Goal: Task Accomplishment & Management: Manage account settings

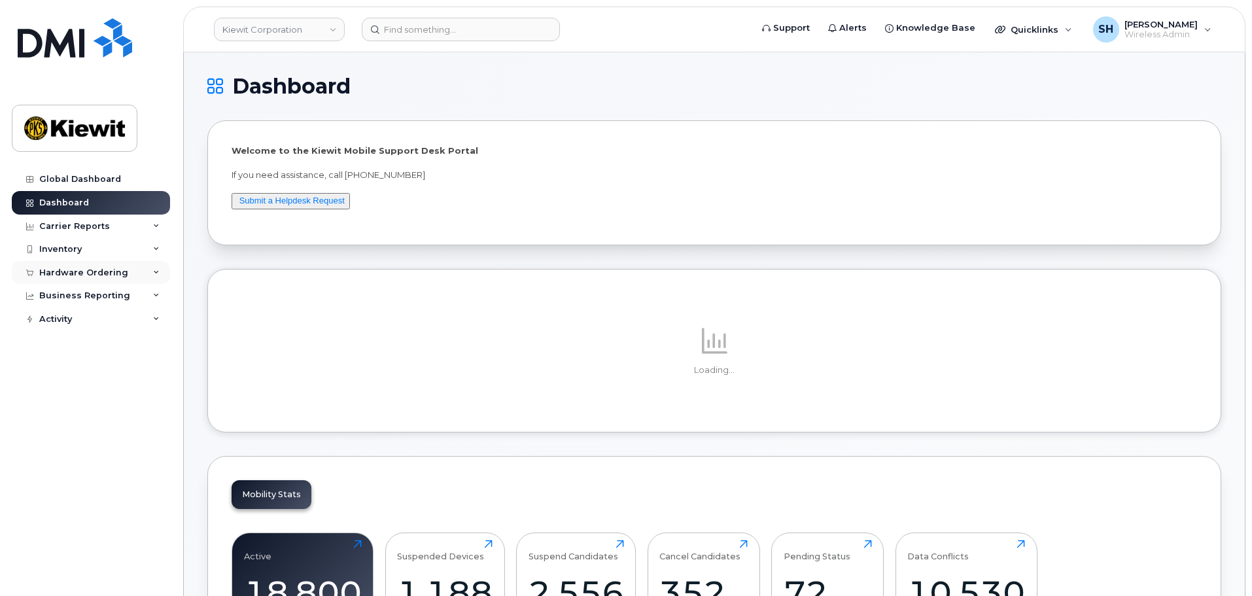
click at [156, 271] on icon at bounding box center [156, 272] width 7 height 7
click at [71, 322] on div "Orders" at bounding box center [61, 322] width 32 height 12
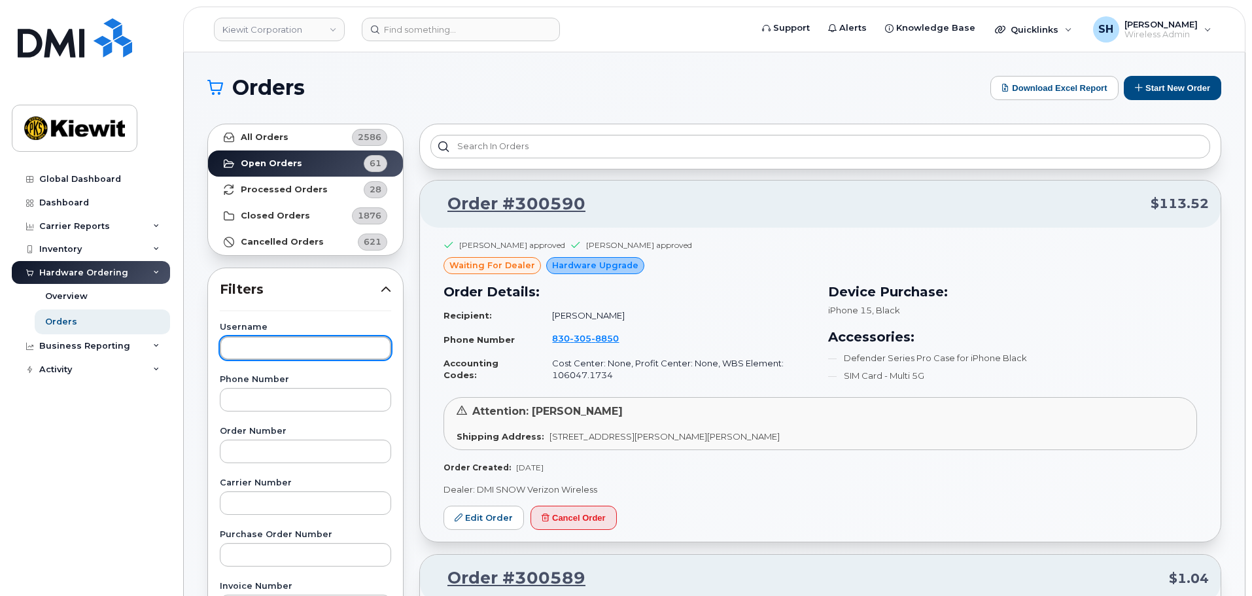
click at [254, 347] on input "text" at bounding box center [305, 348] width 171 height 24
type input "Kyle Titus"
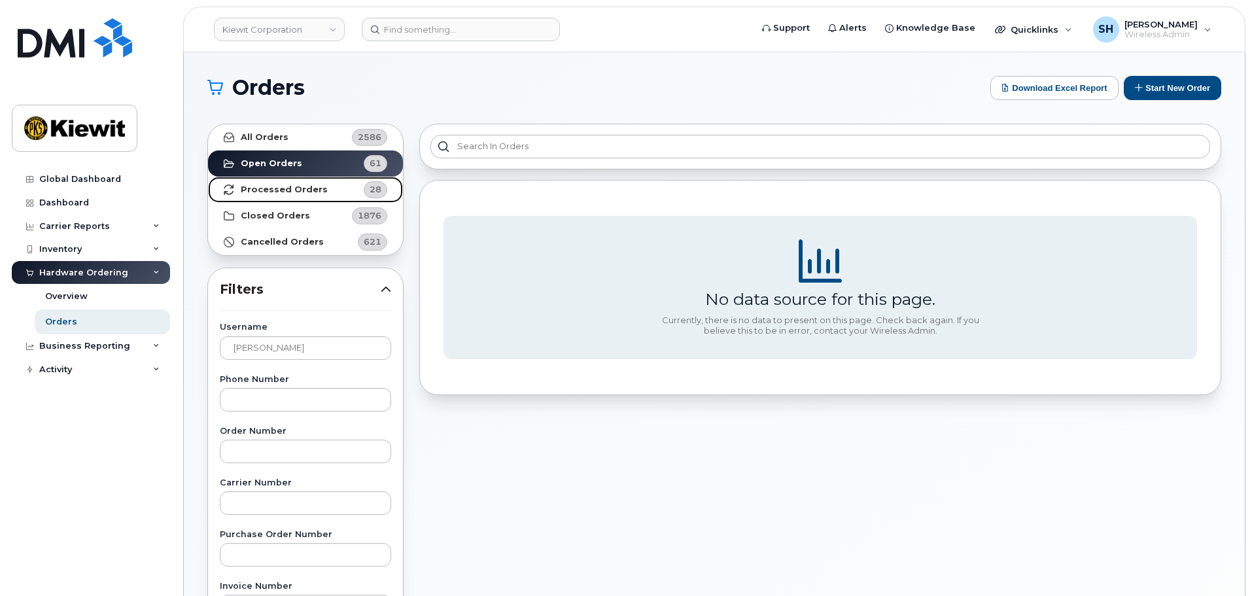
click at [292, 184] on strong "Processed Orders" at bounding box center [284, 189] width 87 height 10
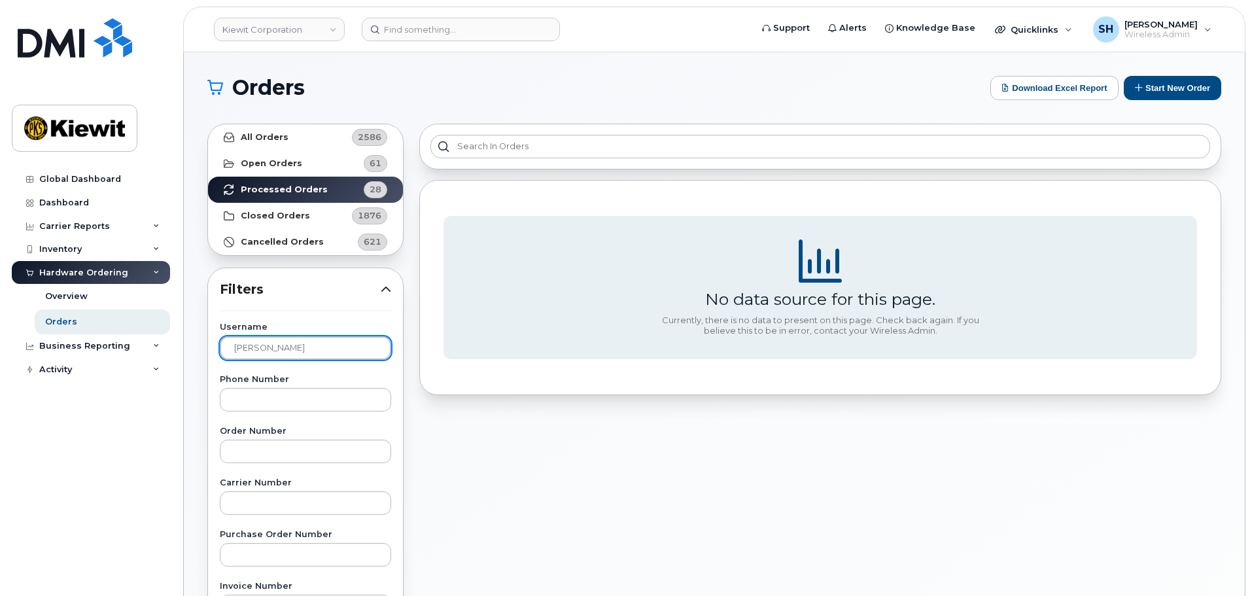
click at [309, 345] on input "Kyle Titus" at bounding box center [305, 348] width 171 height 24
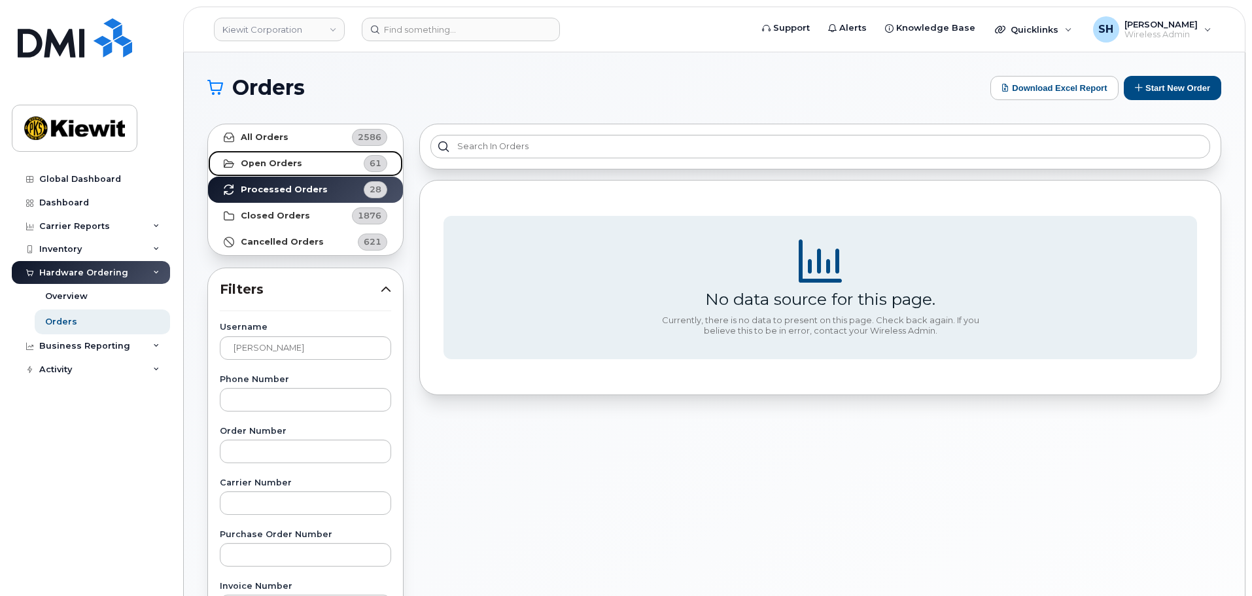
click at [281, 161] on strong "Open Orders" at bounding box center [271, 163] width 61 height 10
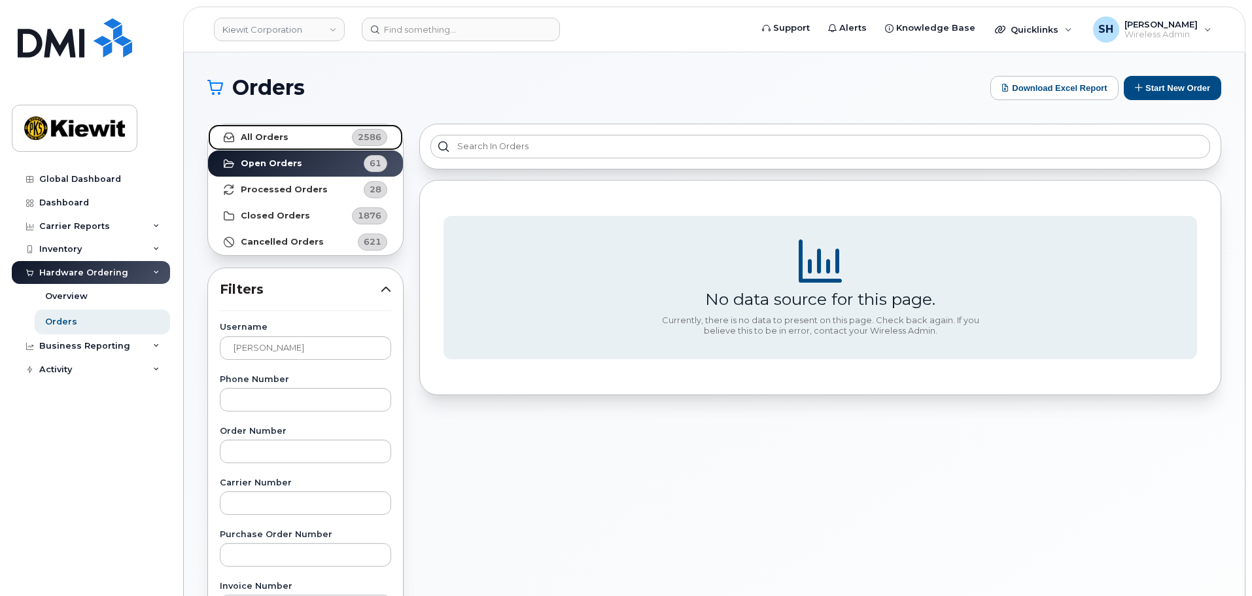
click at [276, 129] on link "All Orders 2586" at bounding box center [305, 137] width 195 height 26
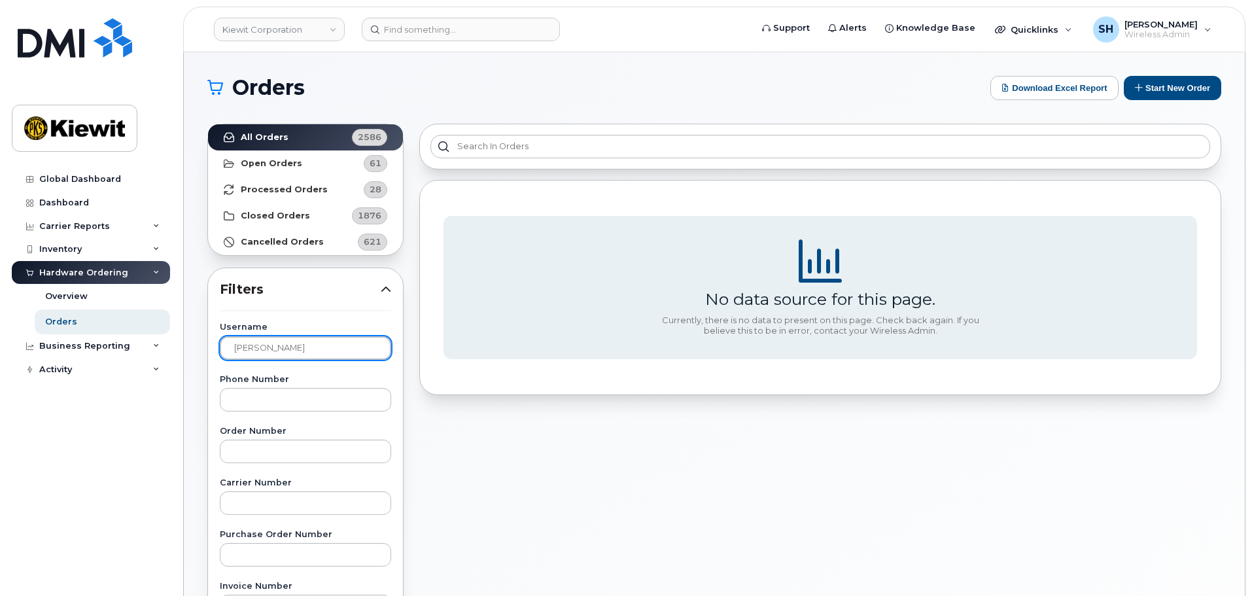
click at [315, 347] on input "Kyle Titus" at bounding box center [305, 348] width 171 height 24
drag, startPoint x: 315, startPoint y: 347, endPoint x: 78, endPoint y: 349, distance: 236.8
click at [184, 349] on div "Kiewit Corporation Support Alerts Knowledge Base Quicklinks Suspend / Cancel De…" at bounding box center [714, 551] width 1061 height 998
click at [278, 350] on input "text" at bounding box center [305, 348] width 171 height 24
paste input "Kyle Titus"
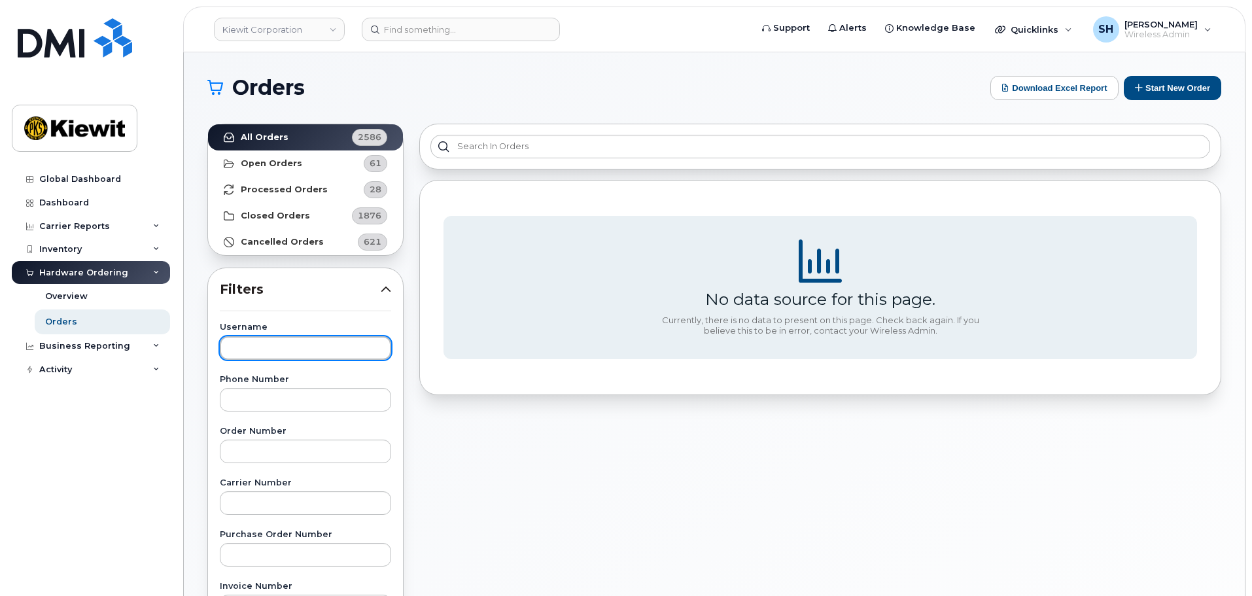
type input "Kyle Titus"
drag, startPoint x: 316, startPoint y: 347, endPoint x: 40, endPoint y: 337, distance: 276.2
click at [184, 337] on div "Kiewit Corporation Support Alerts Knowledge Base Quicklinks Suspend / Cancel De…" at bounding box center [714, 551] width 1061 height 998
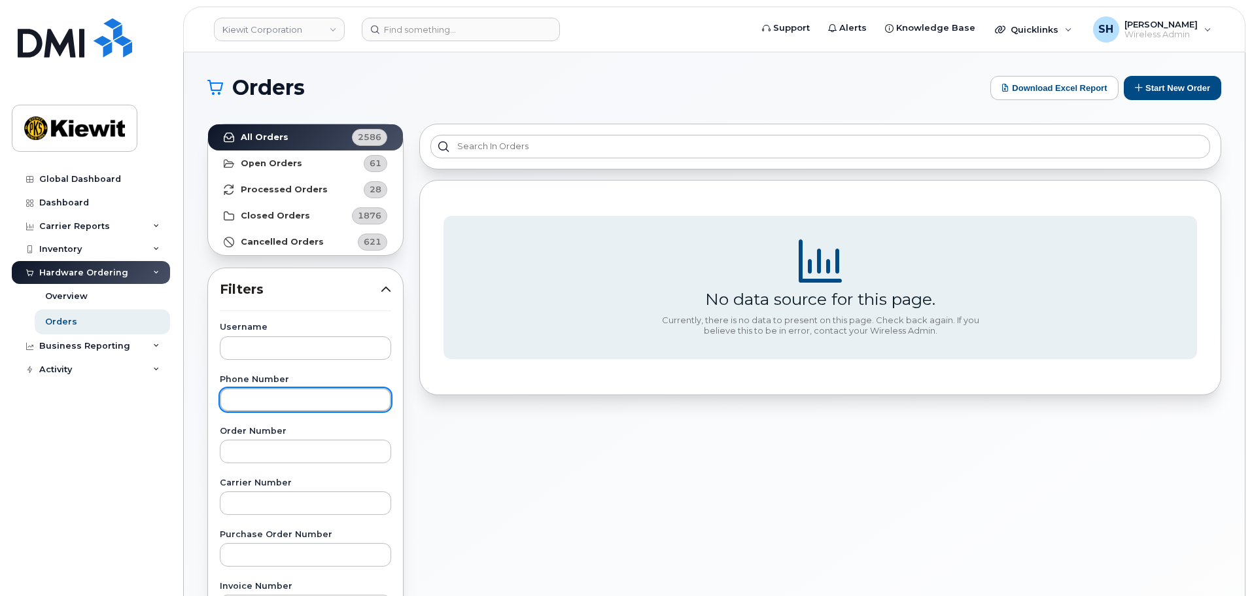
click at [302, 398] on input "text" at bounding box center [305, 400] width 171 height 24
type input "40383771231"
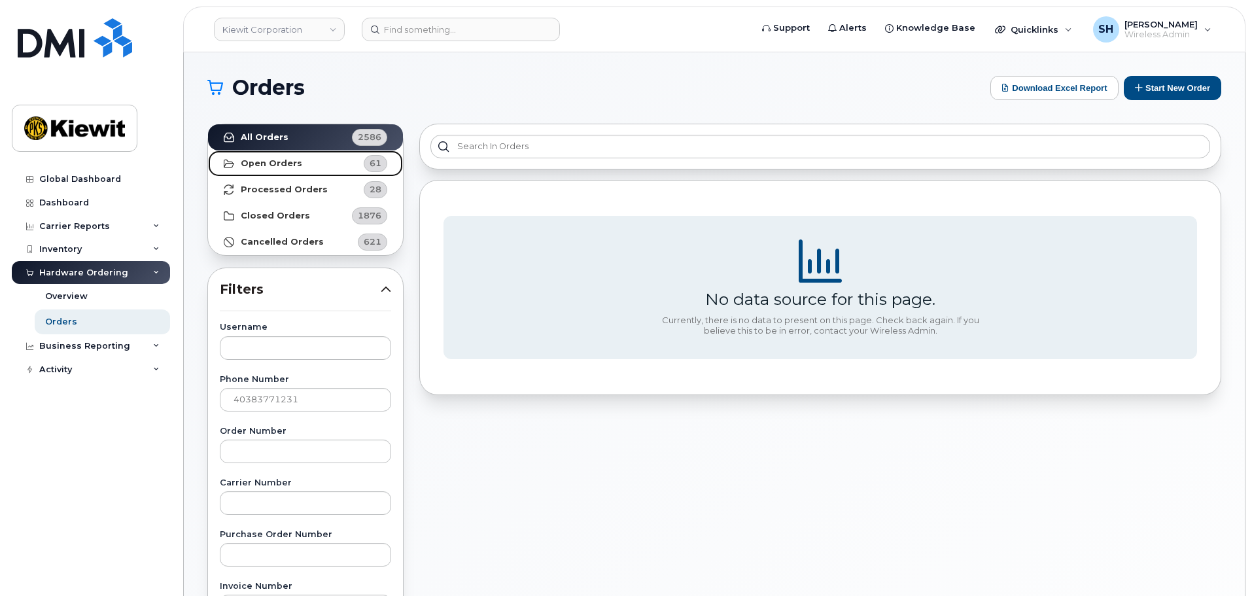
click at [294, 158] on strong "Open Orders" at bounding box center [271, 163] width 61 height 10
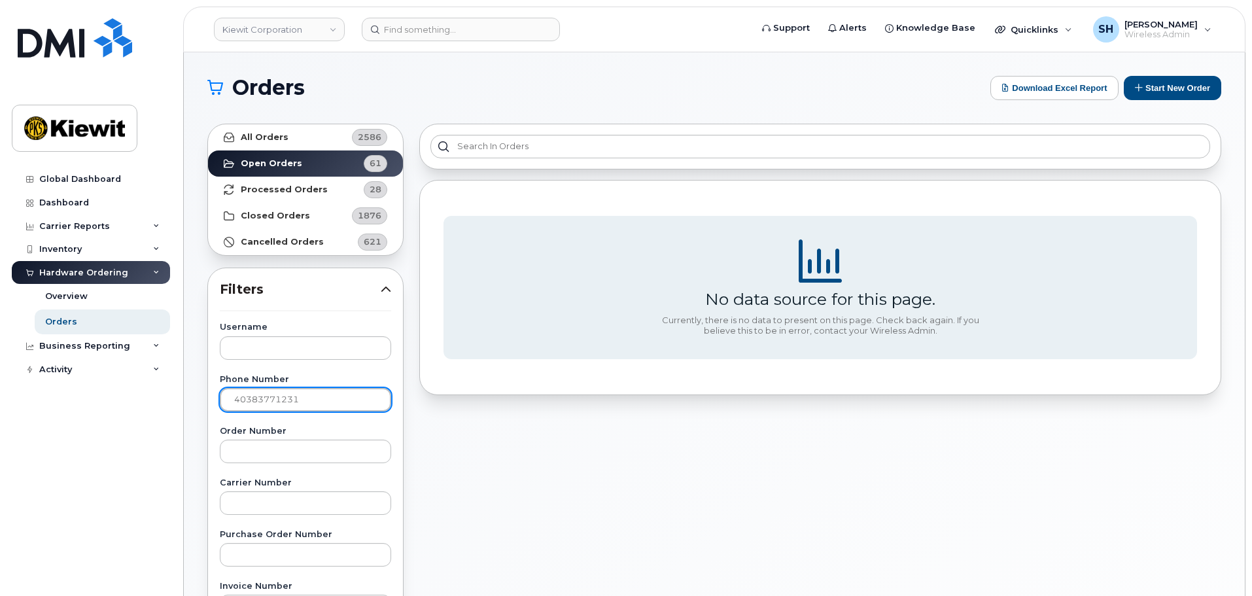
click at [316, 401] on input "40383771231" at bounding box center [305, 400] width 171 height 24
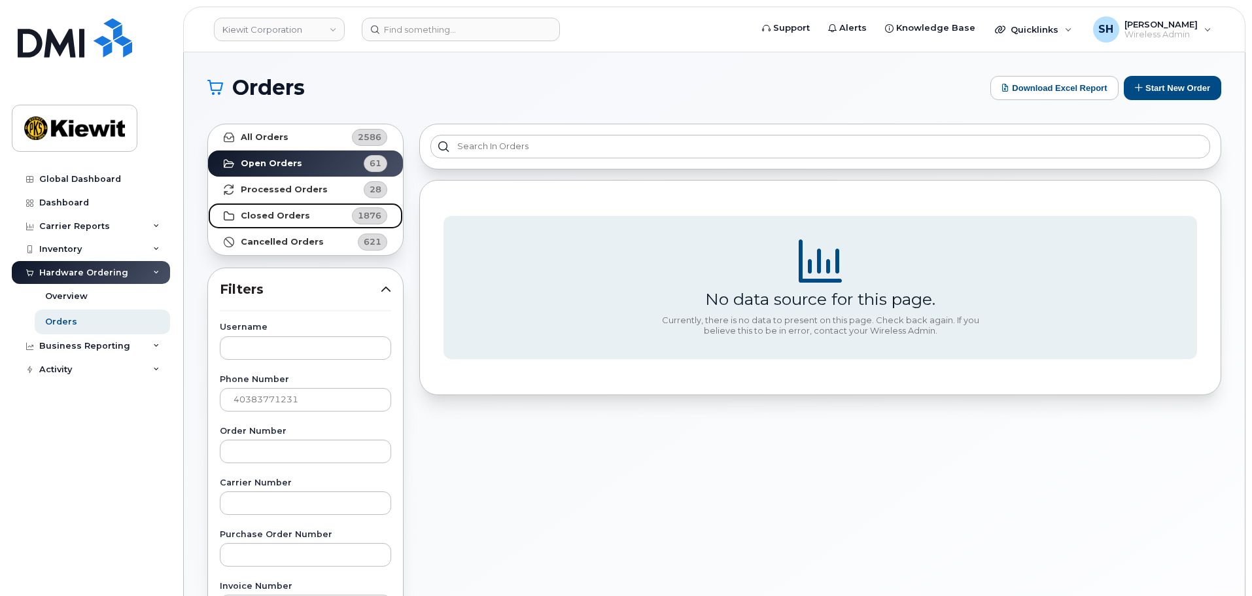
click at [271, 212] on strong "Closed Orders" at bounding box center [275, 216] width 69 height 10
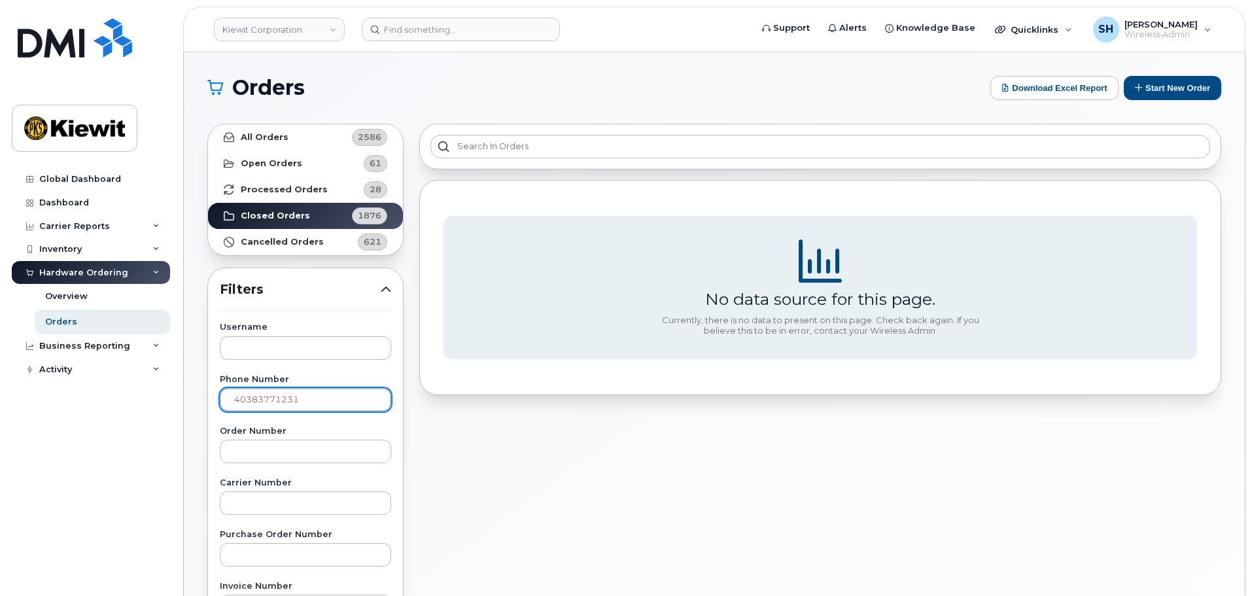
click at [309, 401] on input "40383771231" at bounding box center [305, 400] width 171 height 24
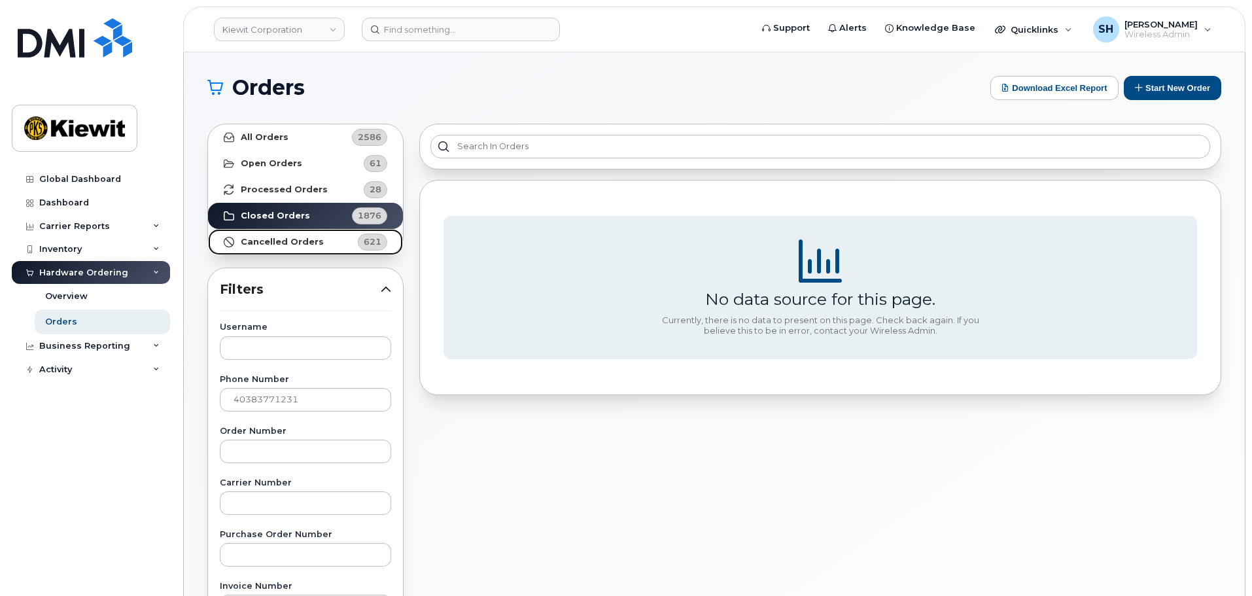
click at [287, 239] on strong "Cancelled Orders" at bounding box center [282, 242] width 83 height 10
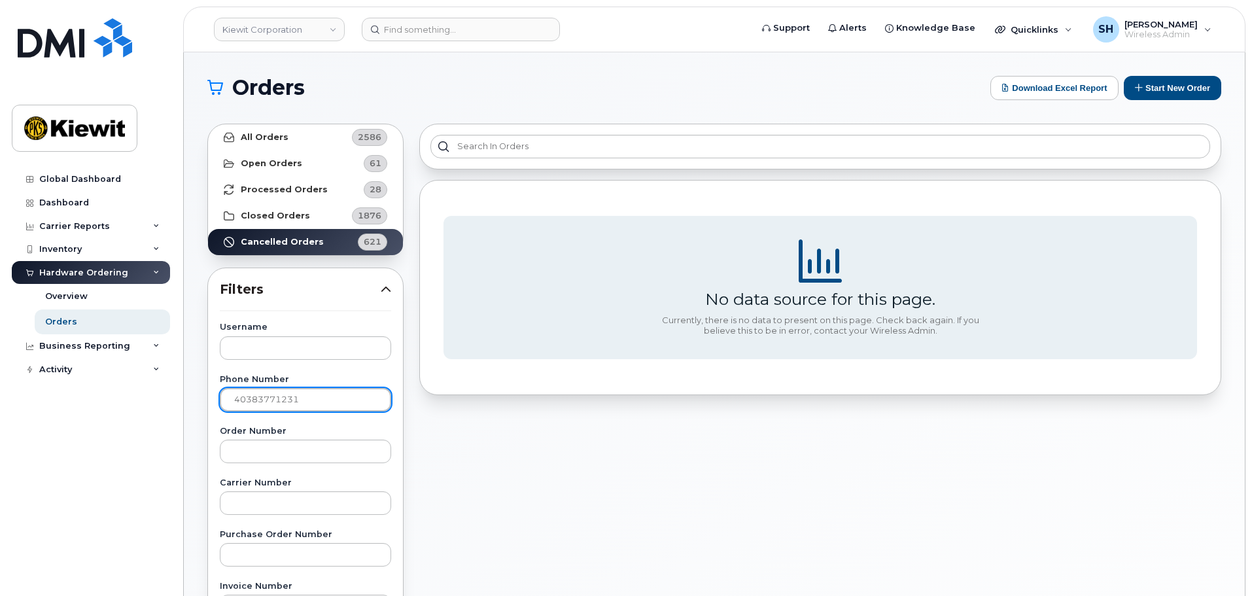
drag, startPoint x: 320, startPoint y: 395, endPoint x: -75, endPoint y: 385, distance: 395.2
click at [0, 385] on html "Kiewit Corporation Support Alerts Knowledge Base Quicklinks Suspend / Cancel De…" at bounding box center [626, 546] width 1252 height 1092
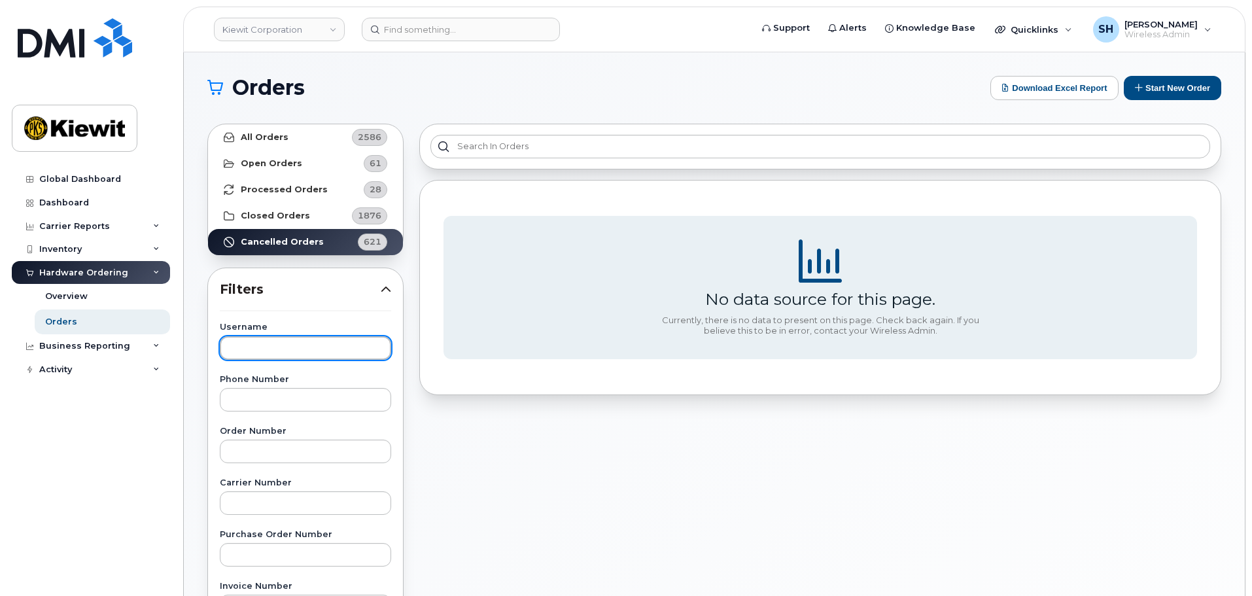
click at [286, 338] on input "text" at bounding box center [305, 348] width 171 height 24
type input "T"
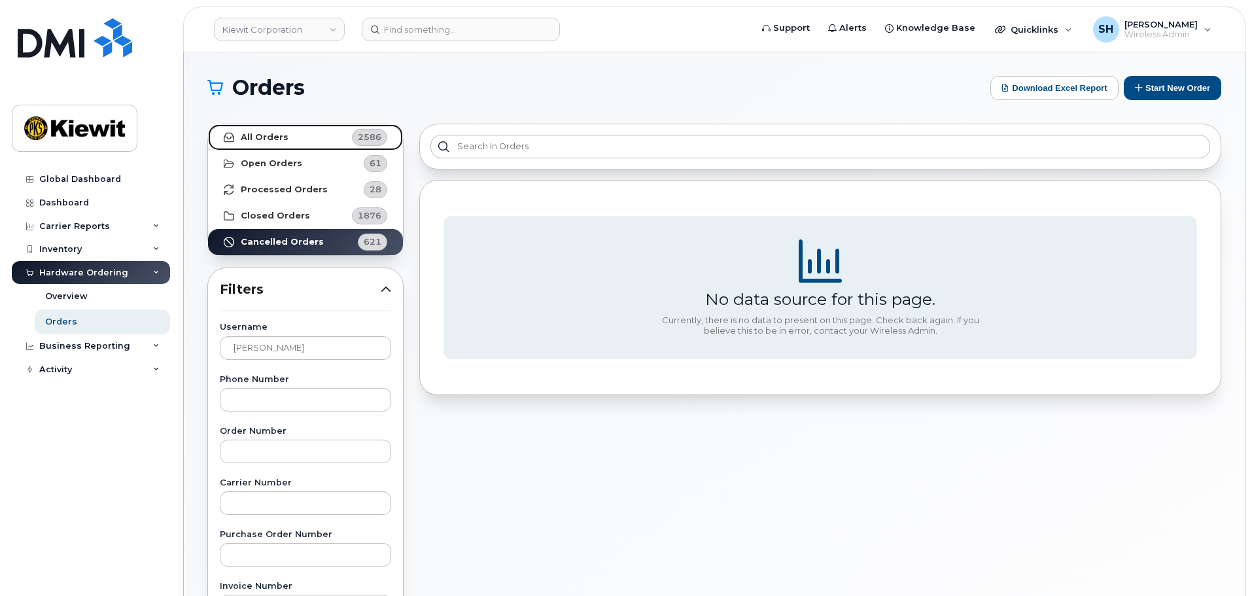
click at [285, 136] on link "All Orders 2586" at bounding box center [305, 137] width 195 height 26
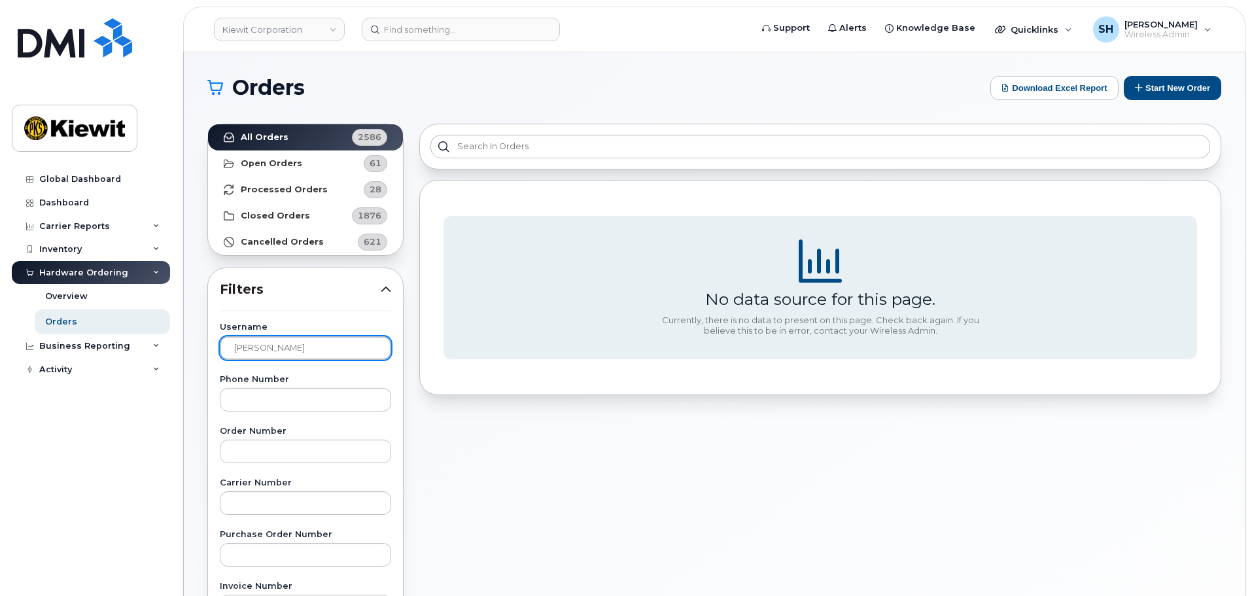
drag, startPoint x: 286, startPoint y: 349, endPoint x: -61, endPoint y: 345, distance: 346.7
click at [0, 345] on html "Kiewit Corporation Support Alerts Knowledge Base Quicklinks Suspend / Cancel De…" at bounding box center [626, 546] width 1252 height 1092
drag, startPoint x: 362, startPoint y: 352, endPoint x: 45, endPoint y: 343, distance: 316.7
click at [184, 345] on div "Kiewit Corporation Support Alerts Knowledge Base Quicklinks Suspend / Cancel De…" at bounding box center [714, 551] width 1061 height 998
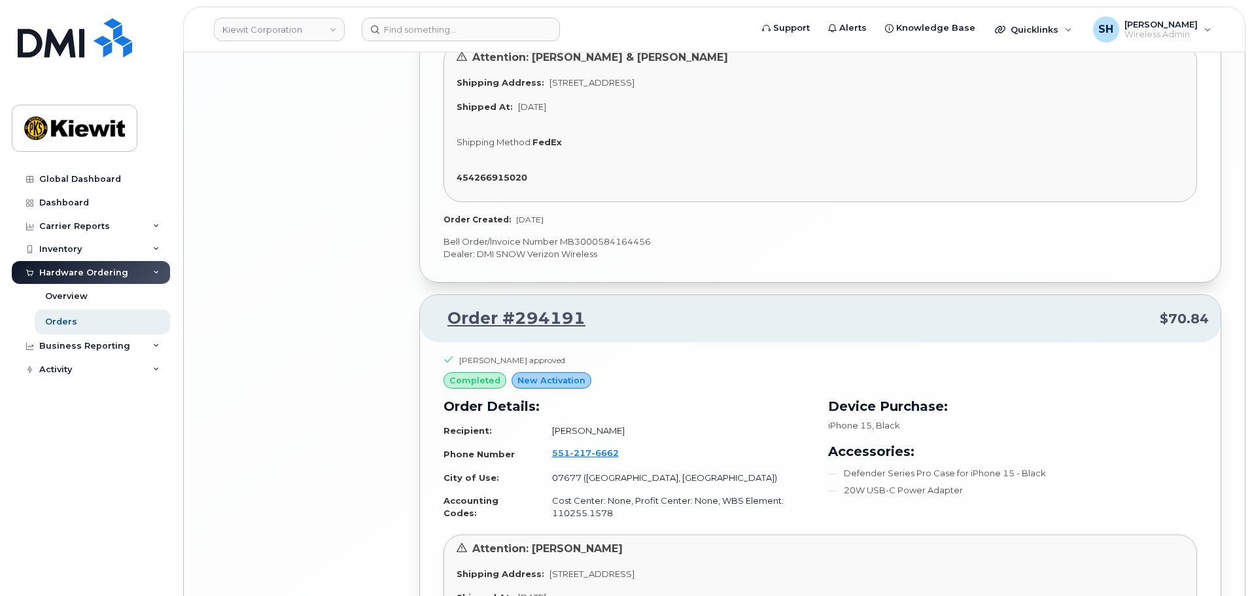
scroll to position [3434, 0]
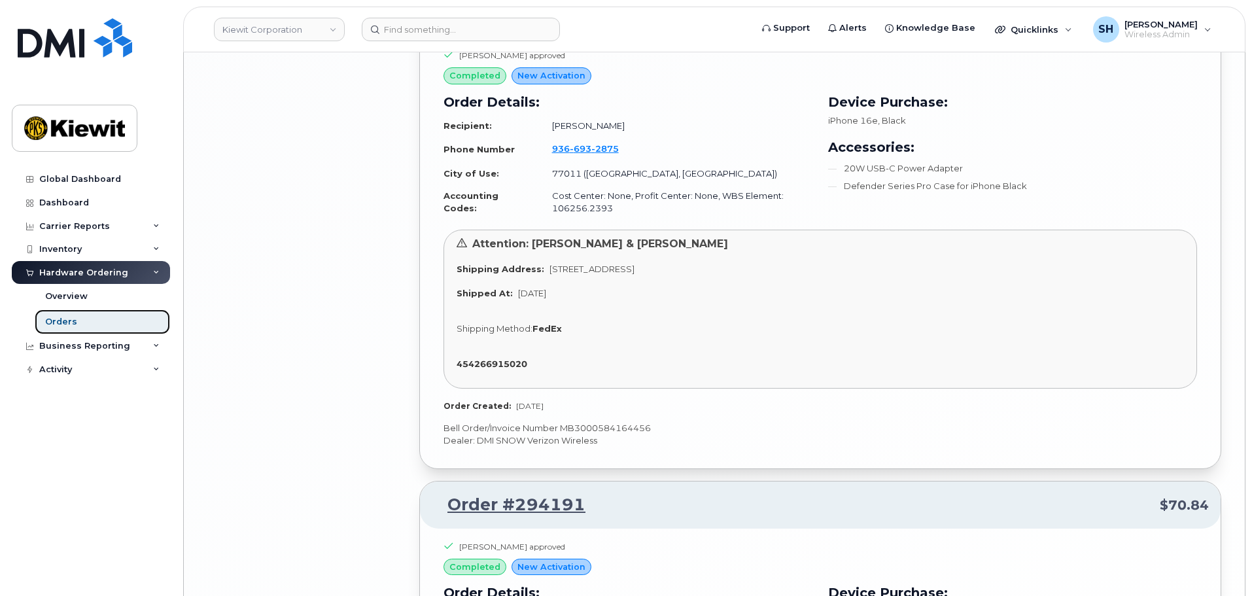
click at [93, 324] on link "Orders" at bounding box center [102, 321] width 135 height 25
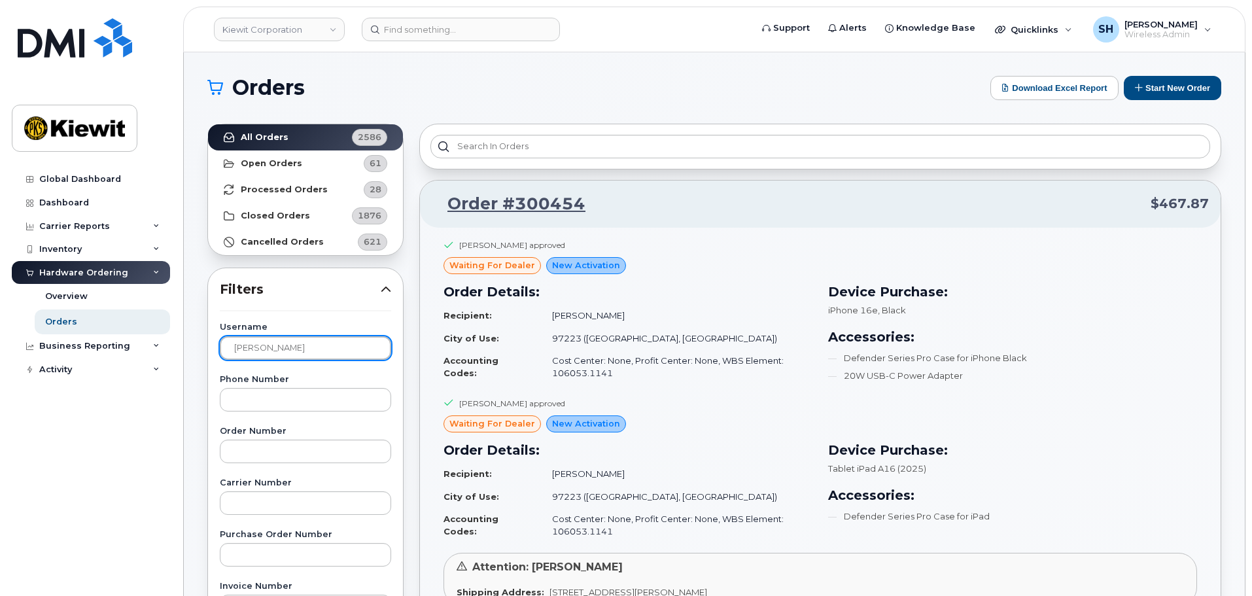
click at [306, 348] on input "Kyle" at bounding box center [305, 348] width 171 height 24
type input "Kyle Titus"
